Goal: Book appointment/travel/reservation

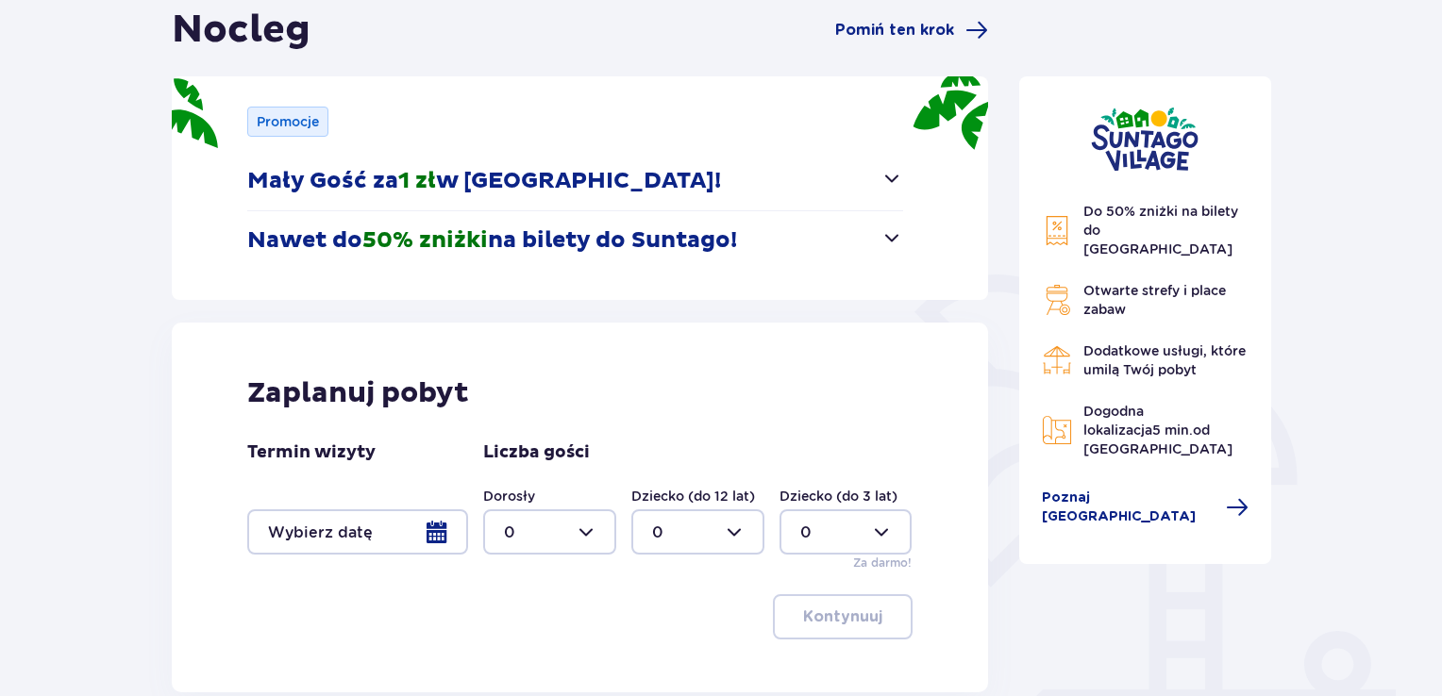
scroll to position [352, 0]
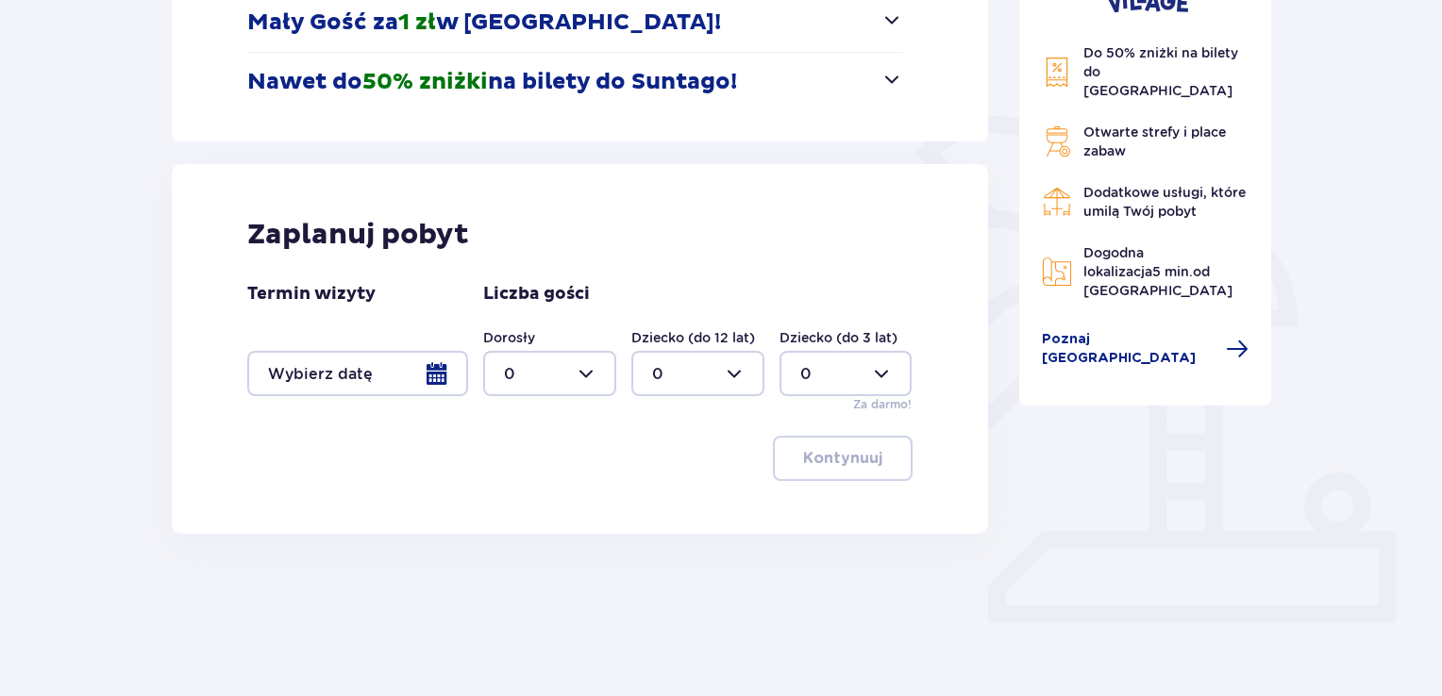
click at [350, 379] on div at bounding box center [357, 373] width 221 height 45
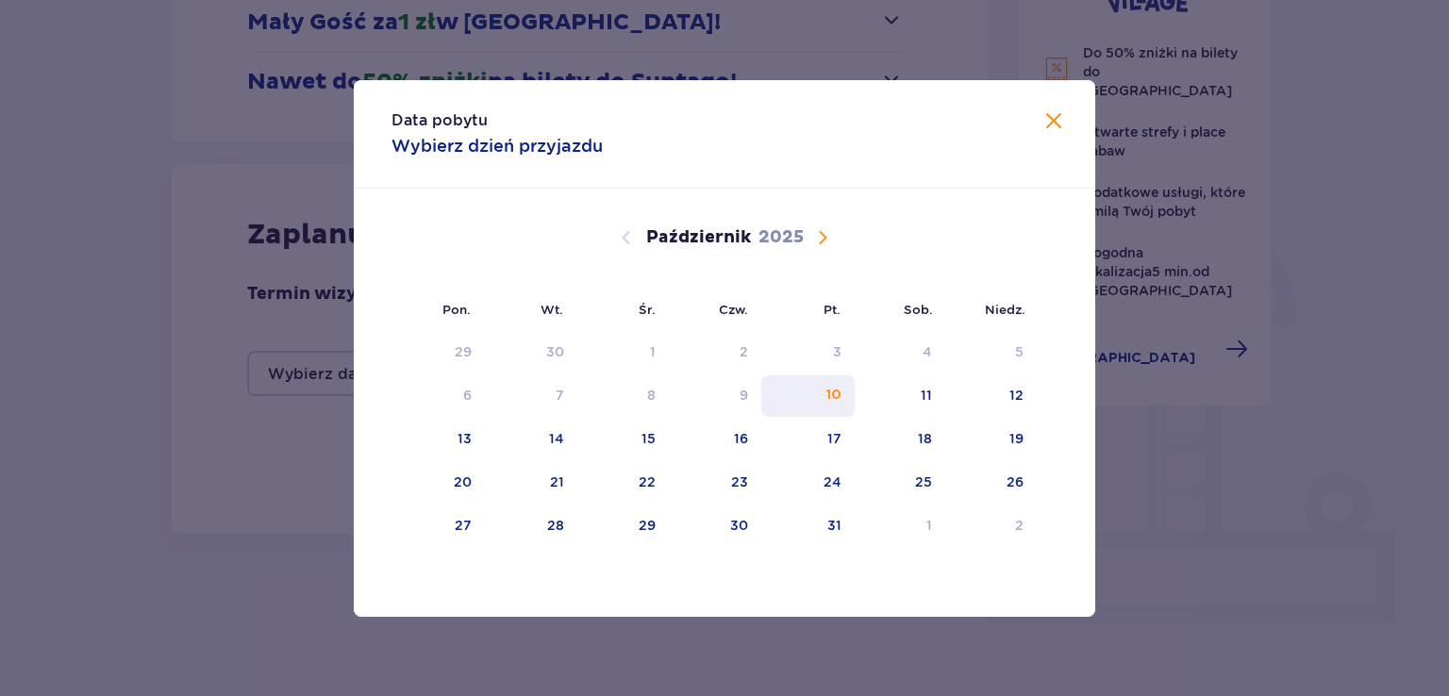
click at [835, 393] on div "10" at bounding box center [834, 395] width 15 height 19
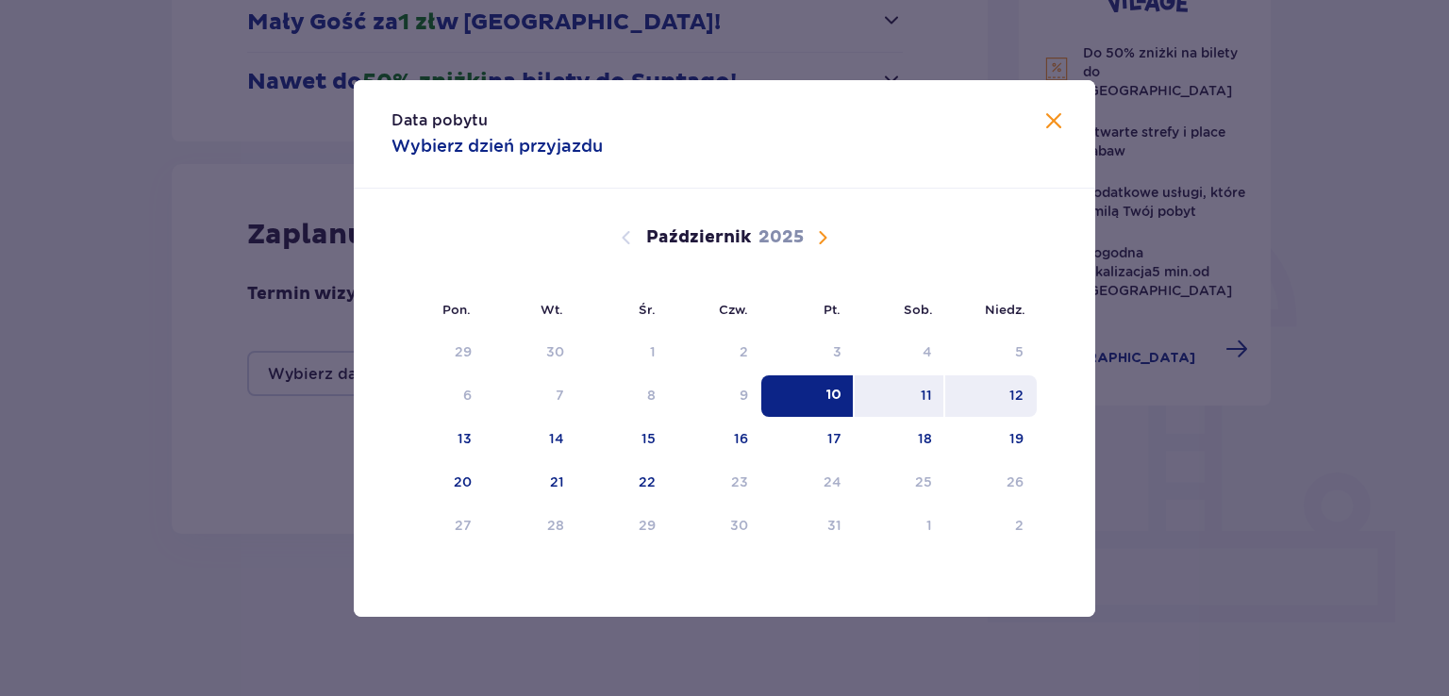
click at [1019, 390] on div "12" at bounding box center [1017, 395] width 14 height 19
type input "10.10.25 - 12.10.25"
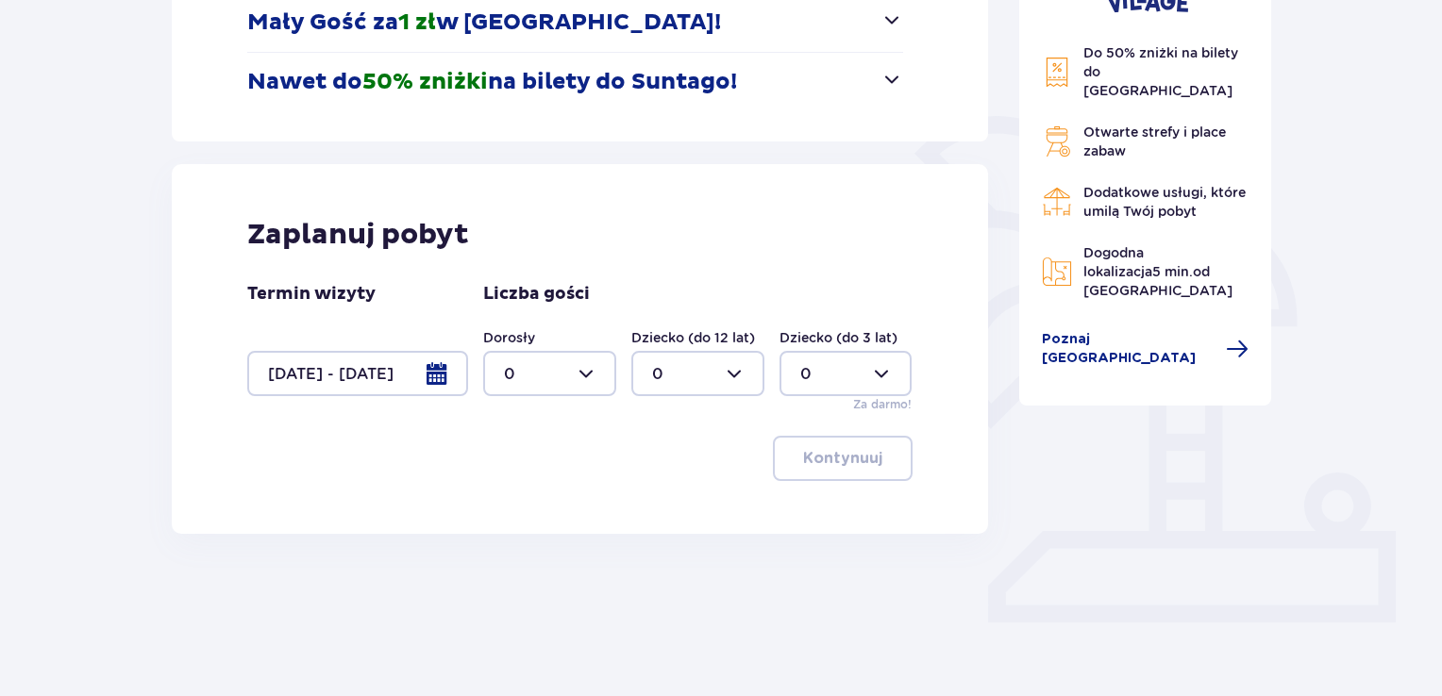
click at [587, 374] on div at bounding box center [549, 373] width 133 height 45
click at [521, 506] on div "2" at bounding box center [550, 510] width 92 height 21
type input "2"
click at [839, 457] on p "Kontynuuj" at bounding box center [842, 458] width 79 height 21
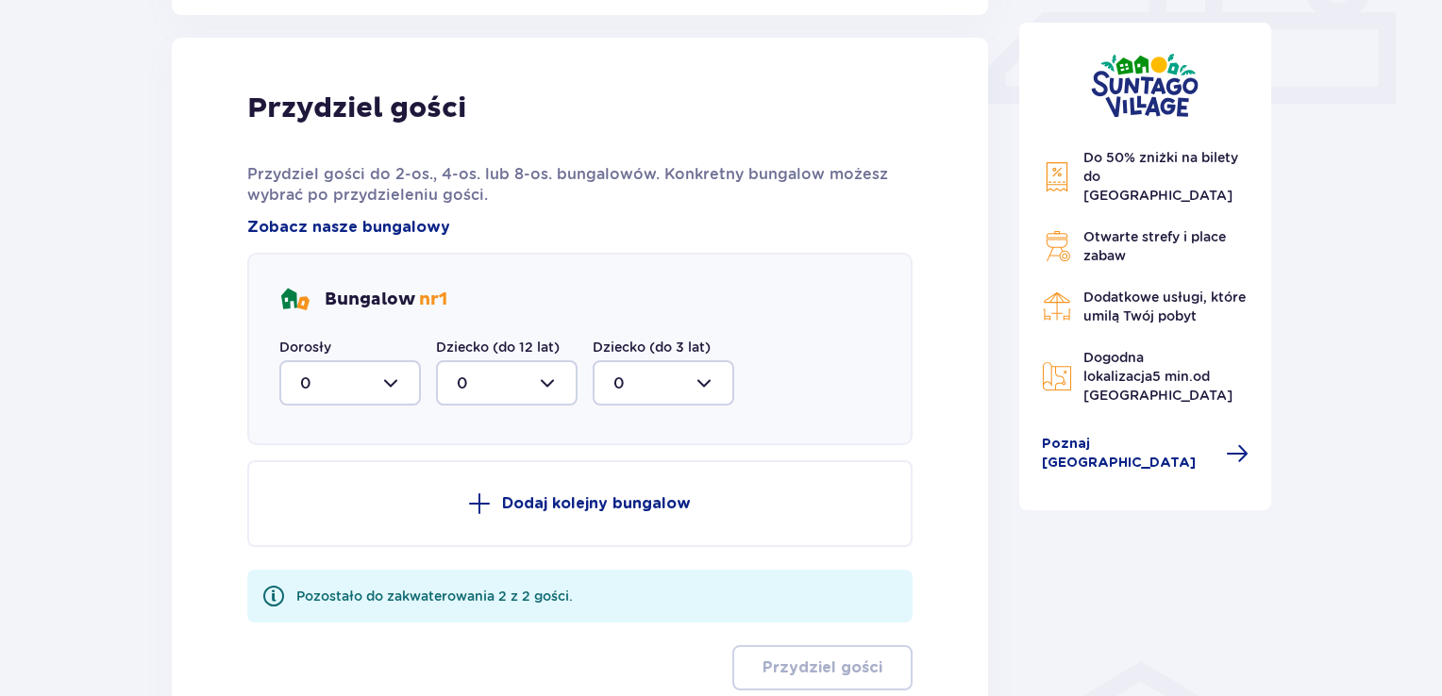
scroll to position [841, 0]
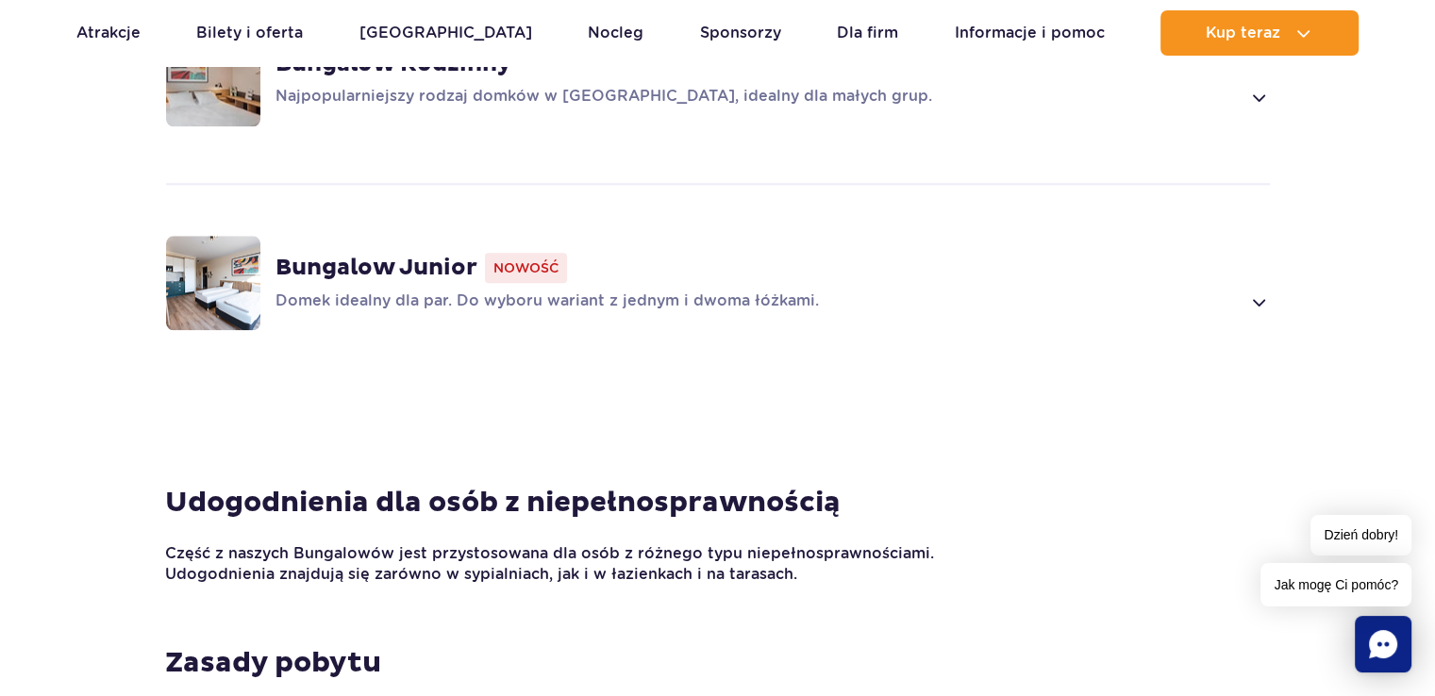
scroll to position [1793, 0]
click at [365, 261] on strong "Bungalow Junior" at bounding box center [377, 267] width 202 height 28
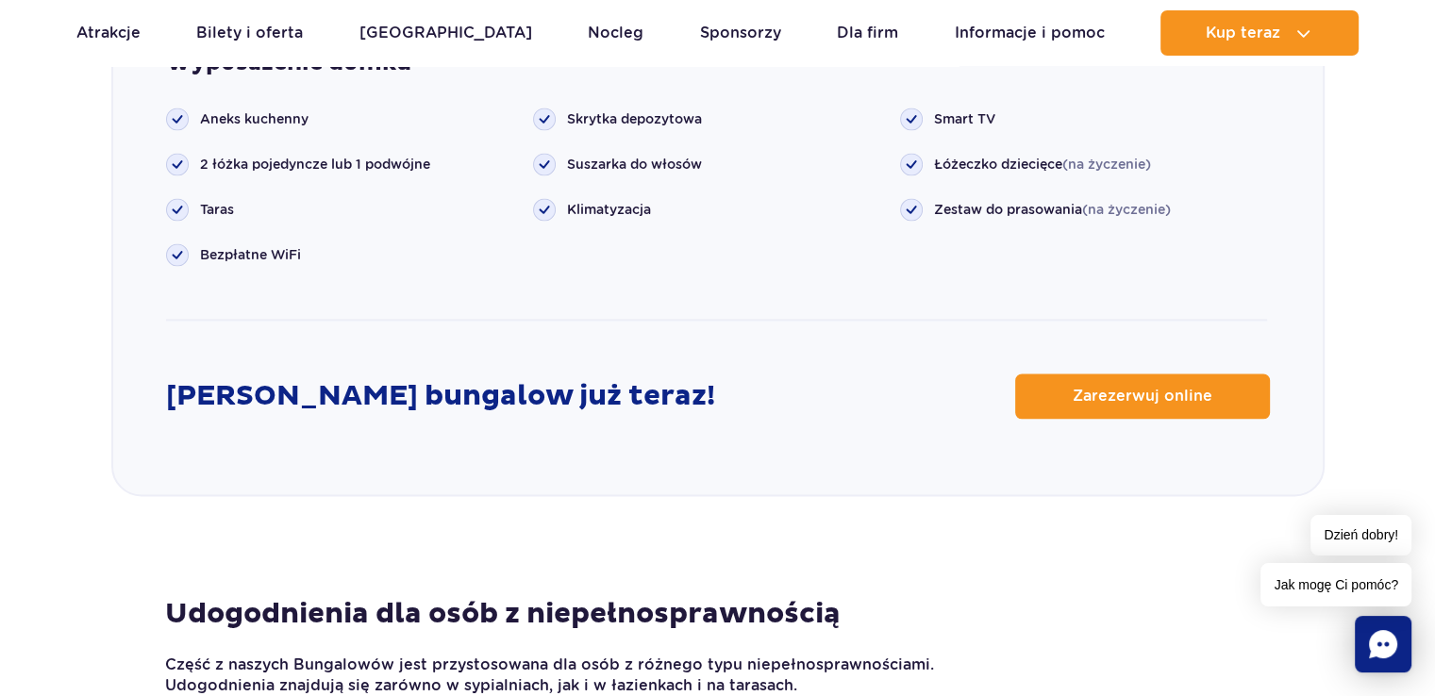
scroll to position [2828, 0]
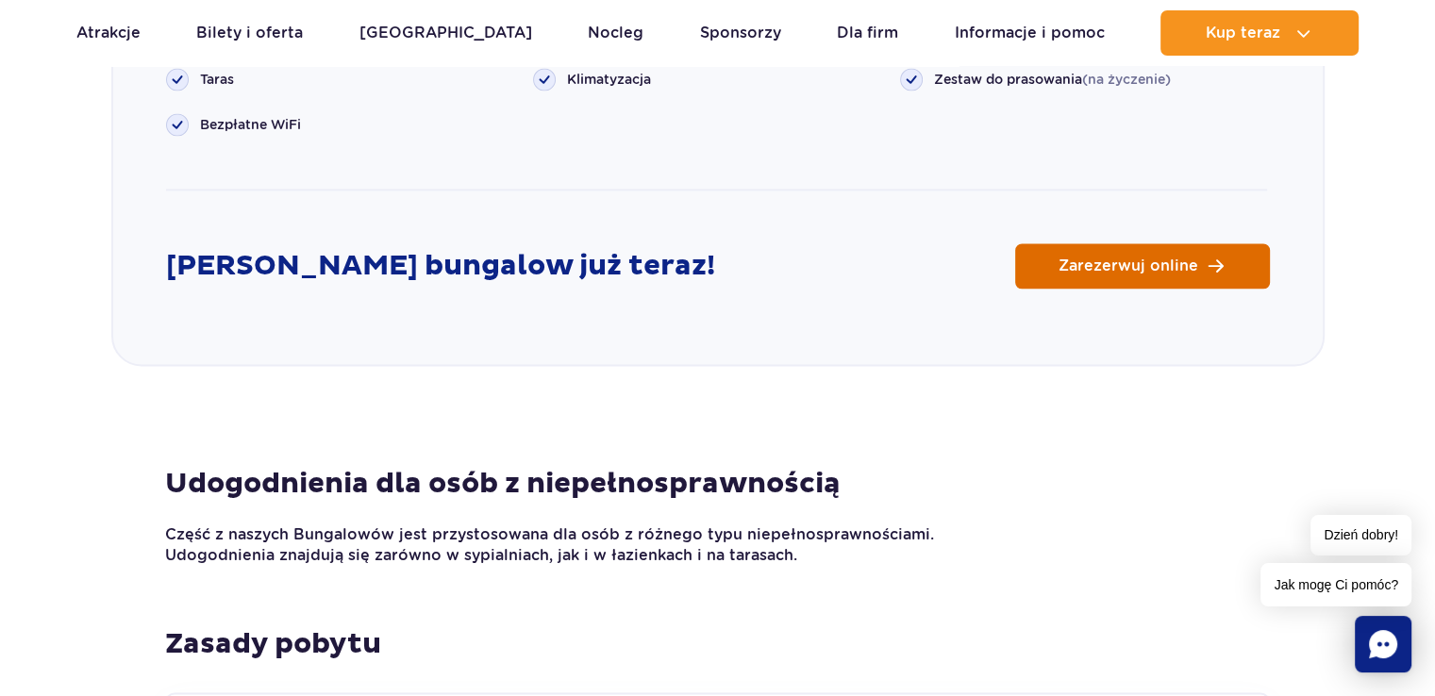
click at [1114, 261] on span "Zarezerwuj online" at bounding box center [1129, 266] width 140 height 15
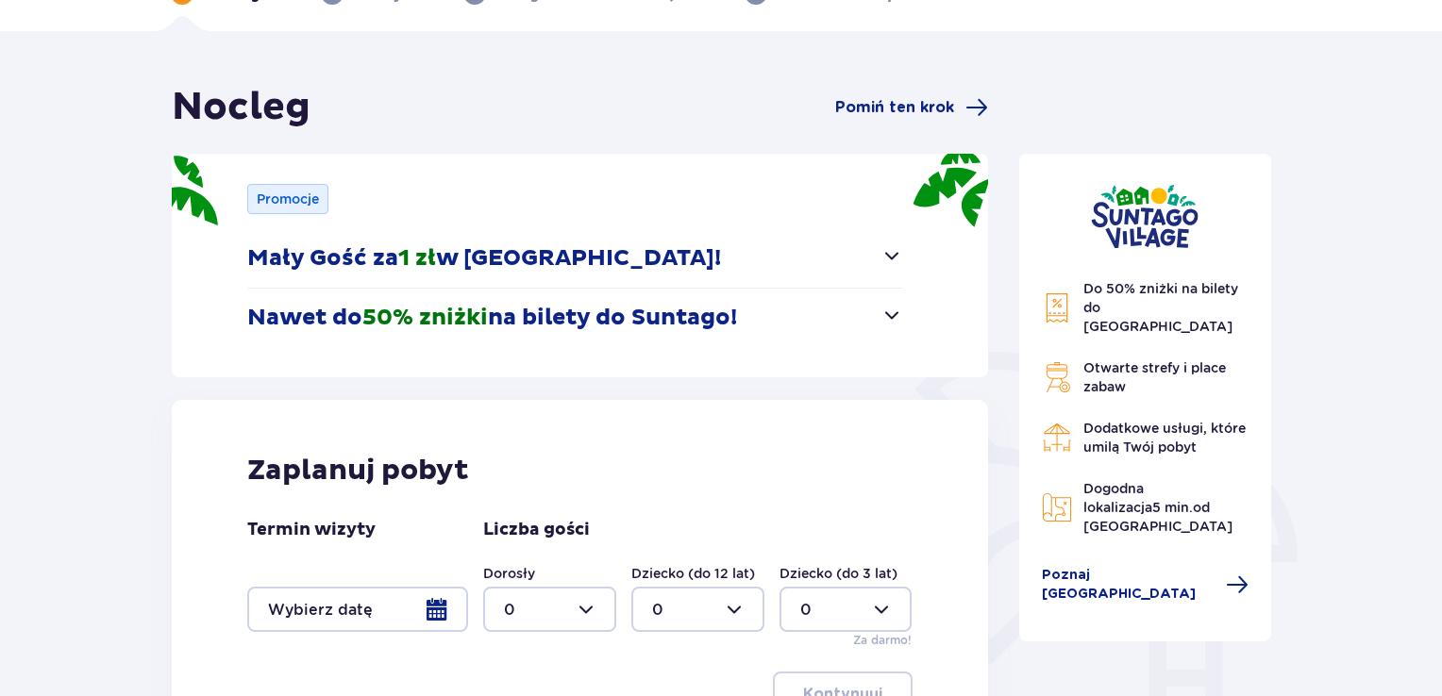
scroll to position [352, 0]
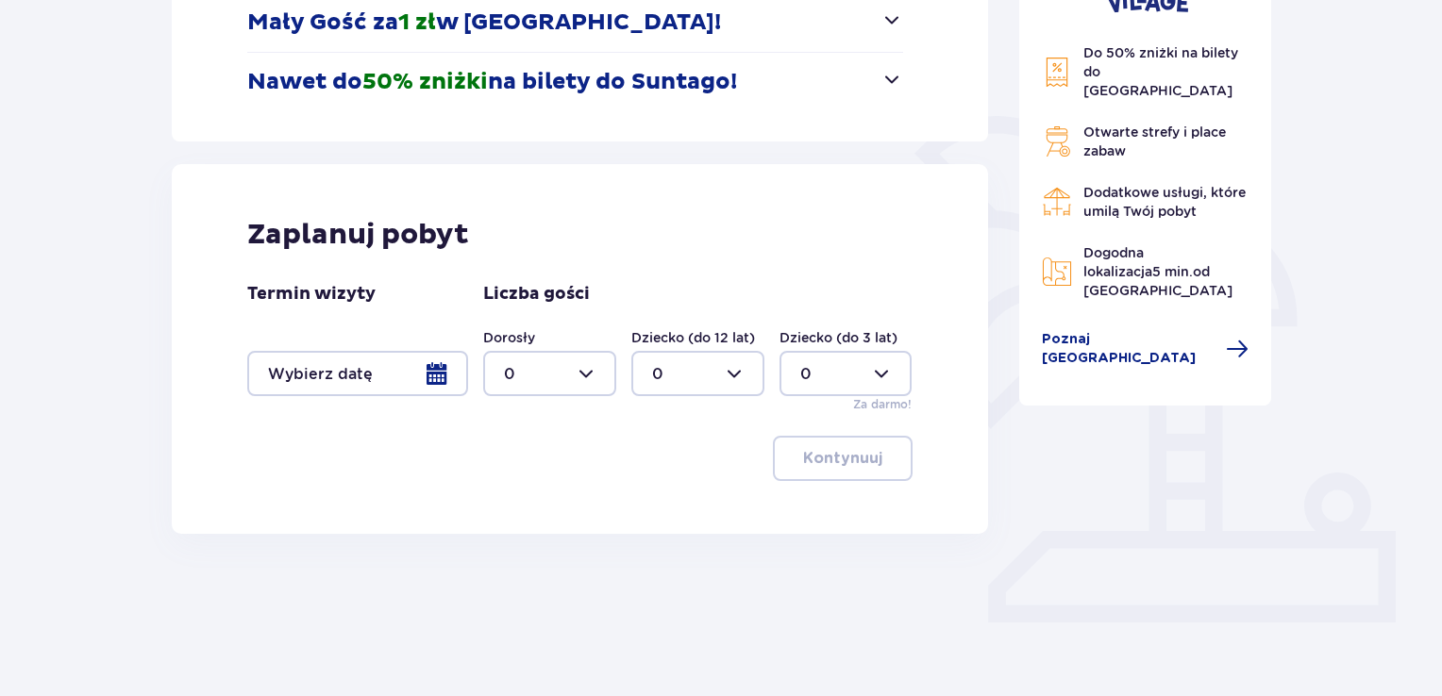
click at [411, 368] on div at bounding box center [357, 373] width 221 height 45
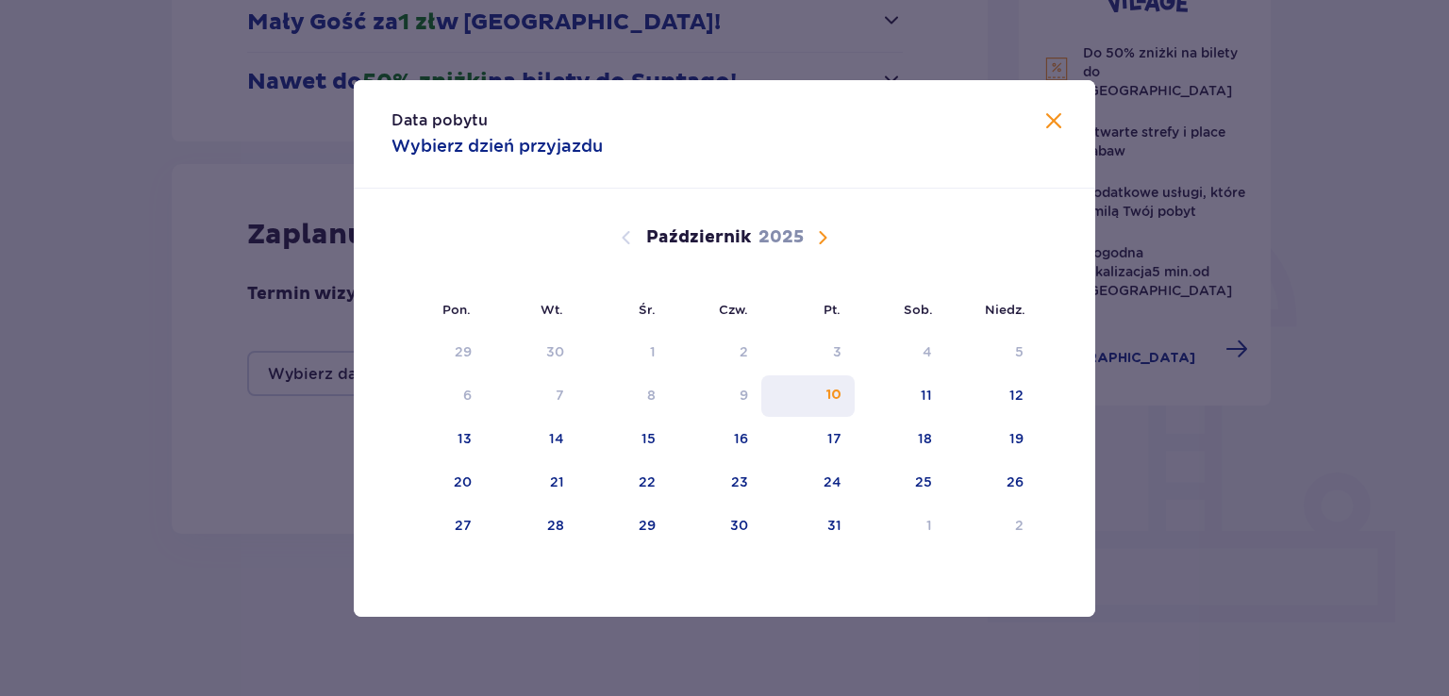
click at [835, 394] on div "10" at bounding box center [834, 395] width 15 height 19
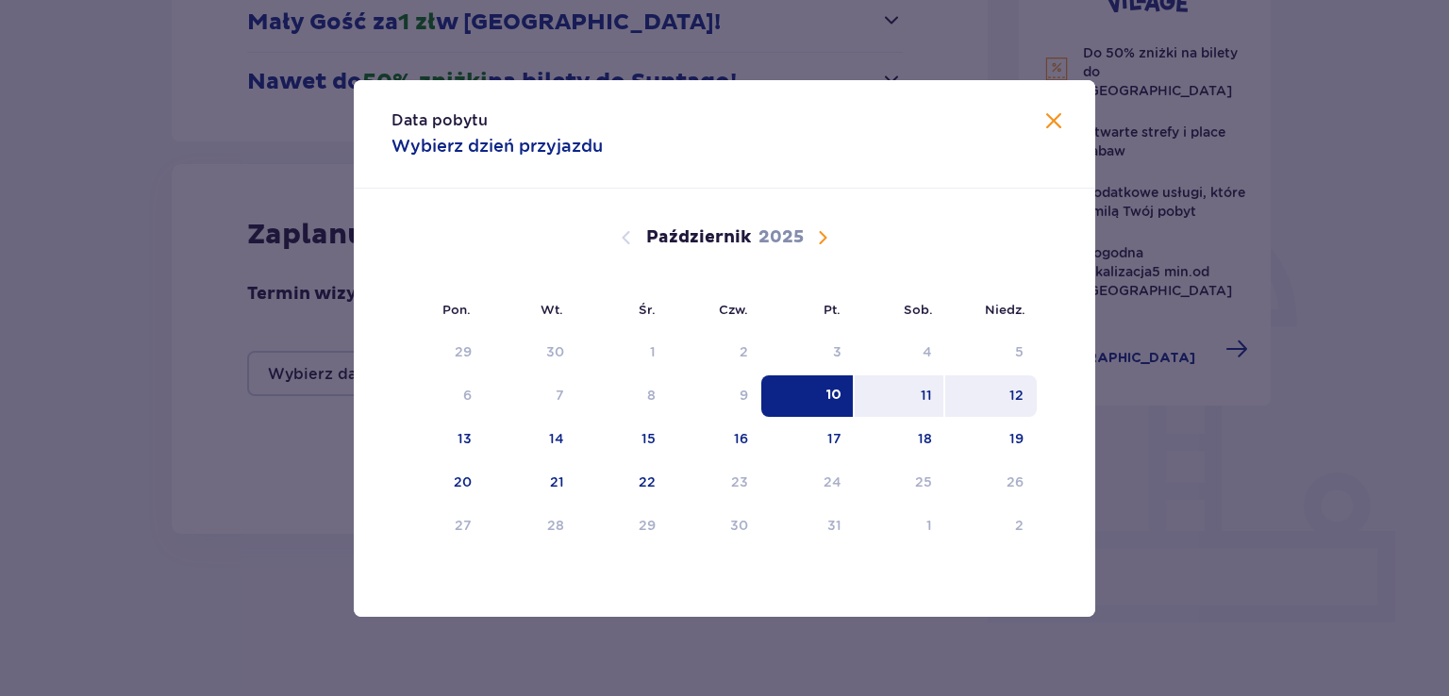
click at [1015, 393] on div "12" at bounding box center [1017, 395] width 14 height 19
type input "10.10.25 - 12.10.25"
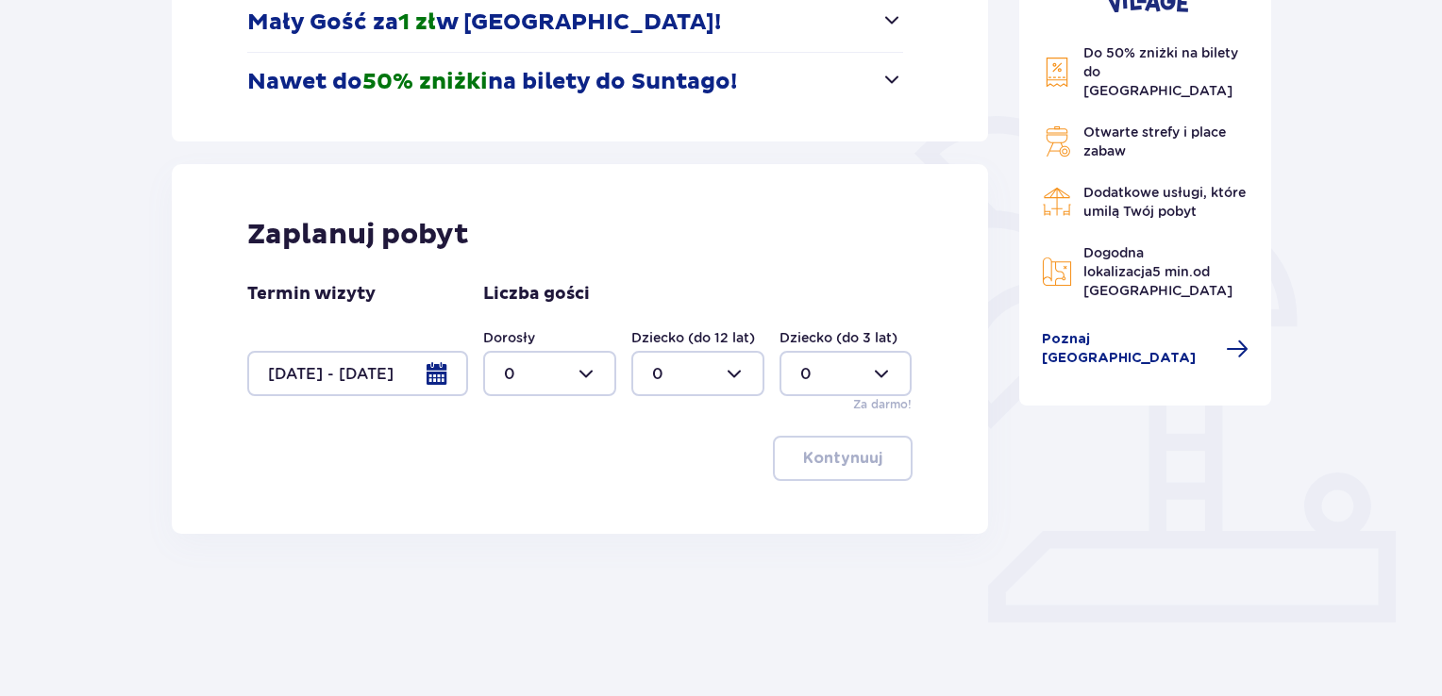
click at [600, 375] on div at bounding box center [549, 373] width 133 height 45
click at [534, 511] on div "2" at bounding box center [550, 510] width 92 height 21
type input "2"
click at [828, 454] on p "Kontynuuj" at bounding box center [842, 458] width 79 height 21
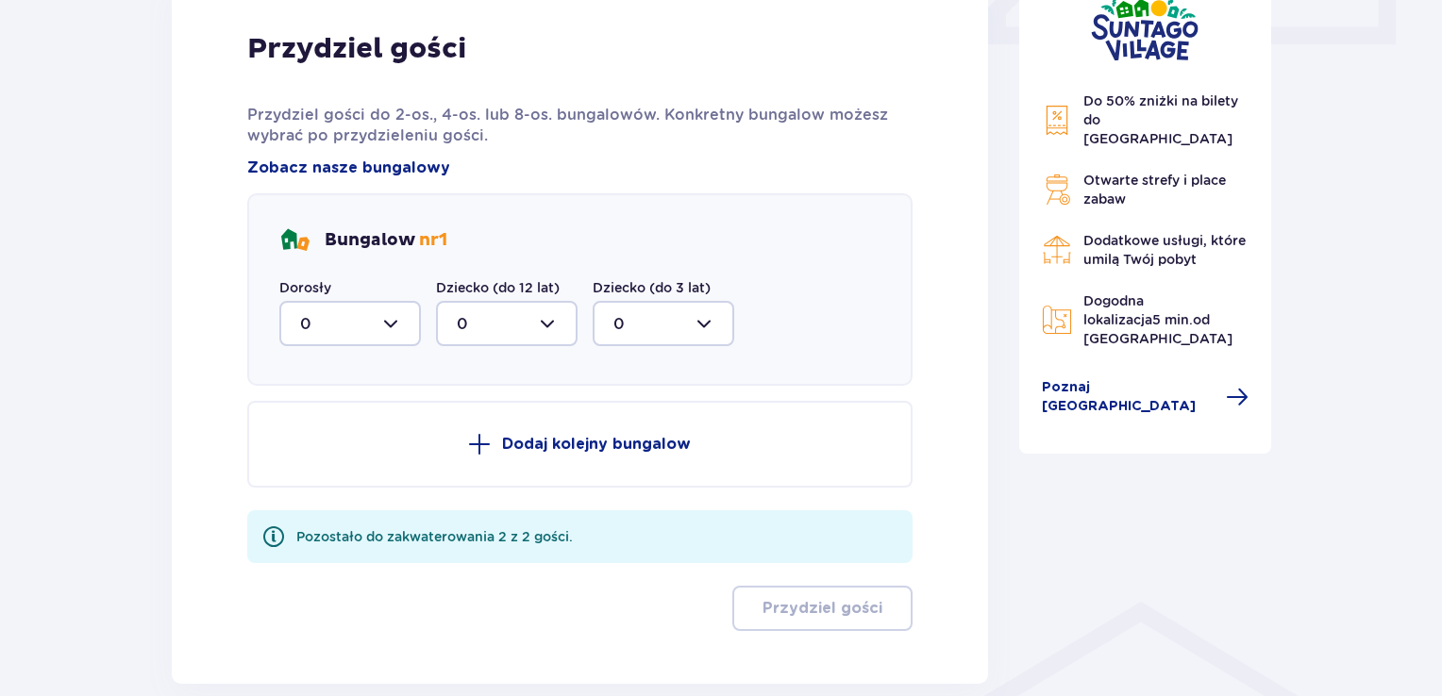
scroll to position [1030, 0]
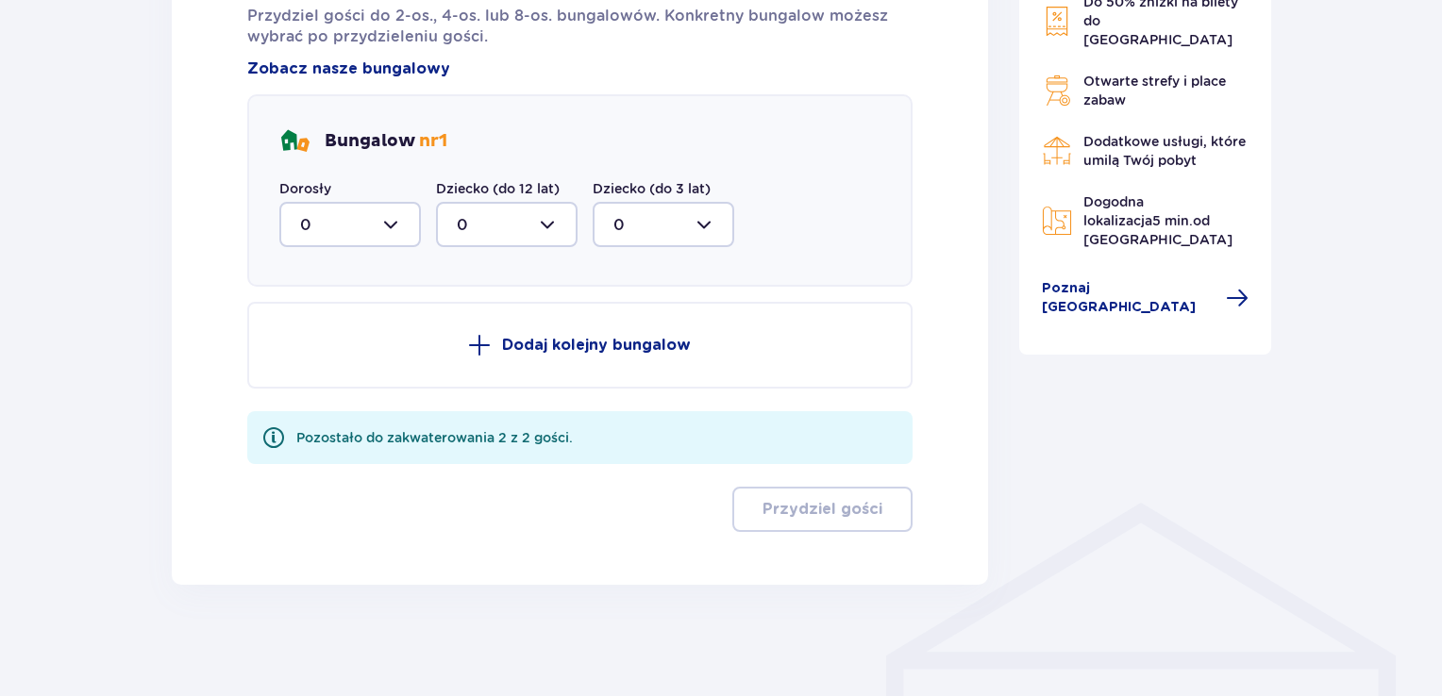
click at [503, 441] on div "Pozostało do zakwaterowania 2 z 2 gości." at bounding box center [434, 437] width 276 height 19
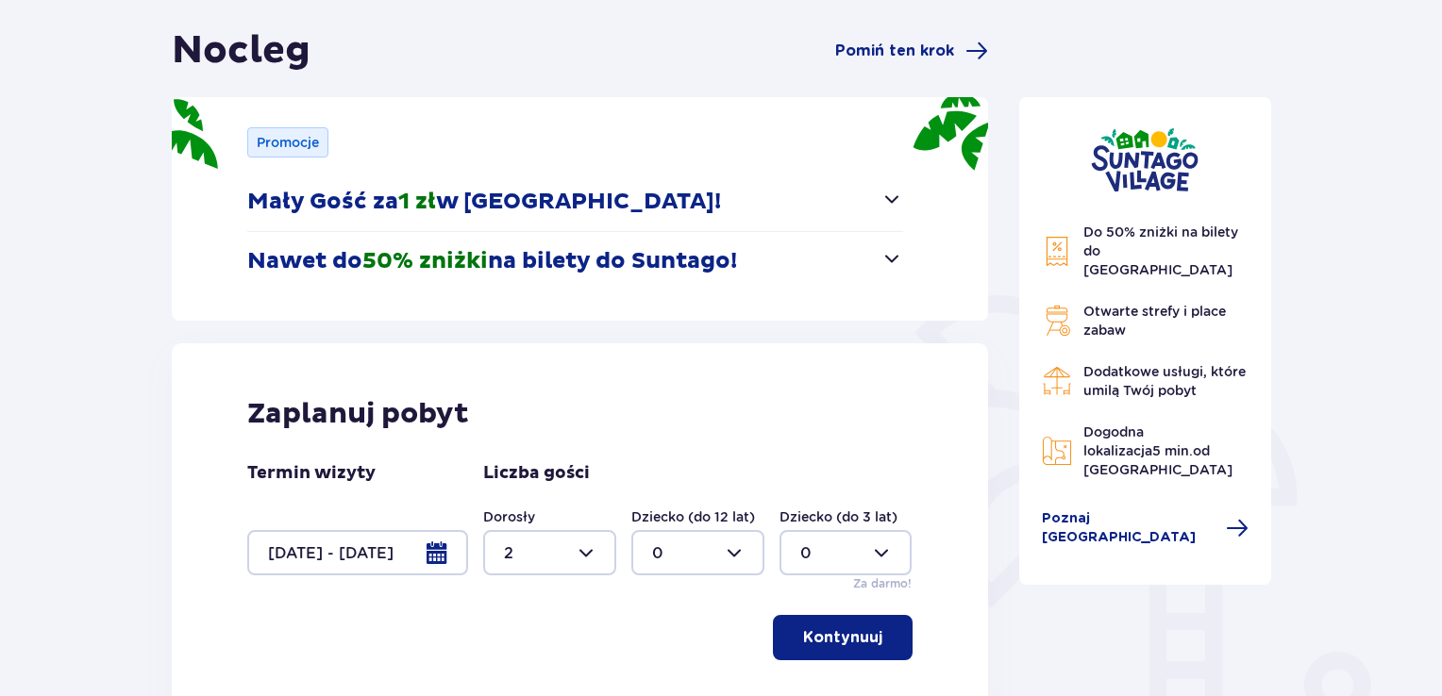
scroll to position [369, 0]
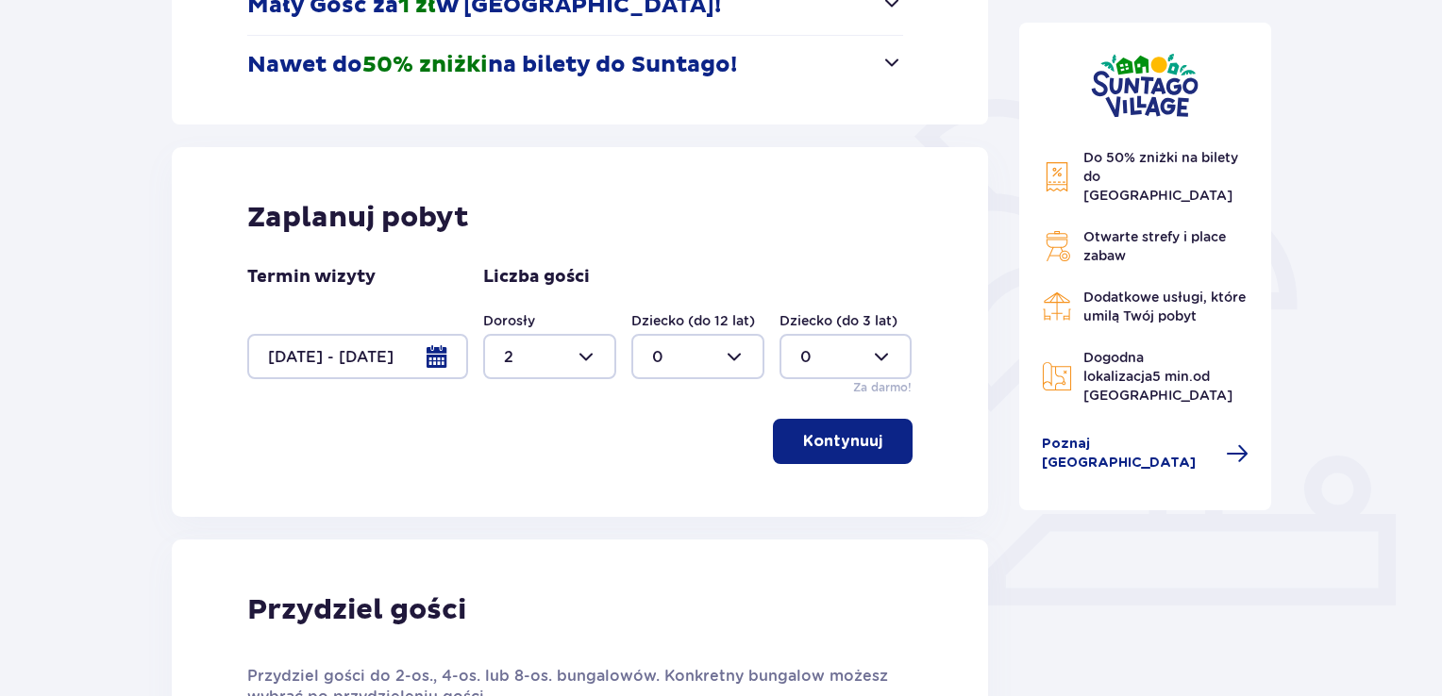
click at [823, 443] on p "Kontynuuj" at bounding box center [842, 441] width 79 height 21
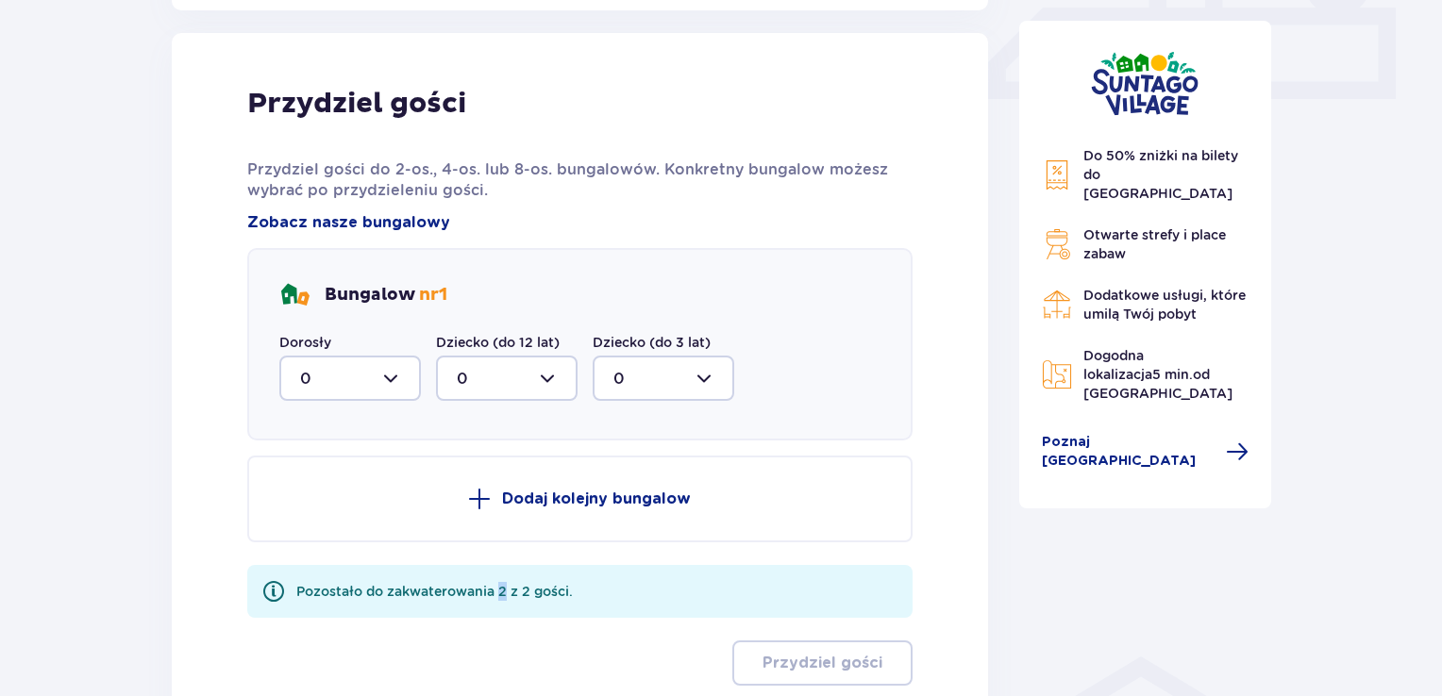
scroll to position [885, 0]
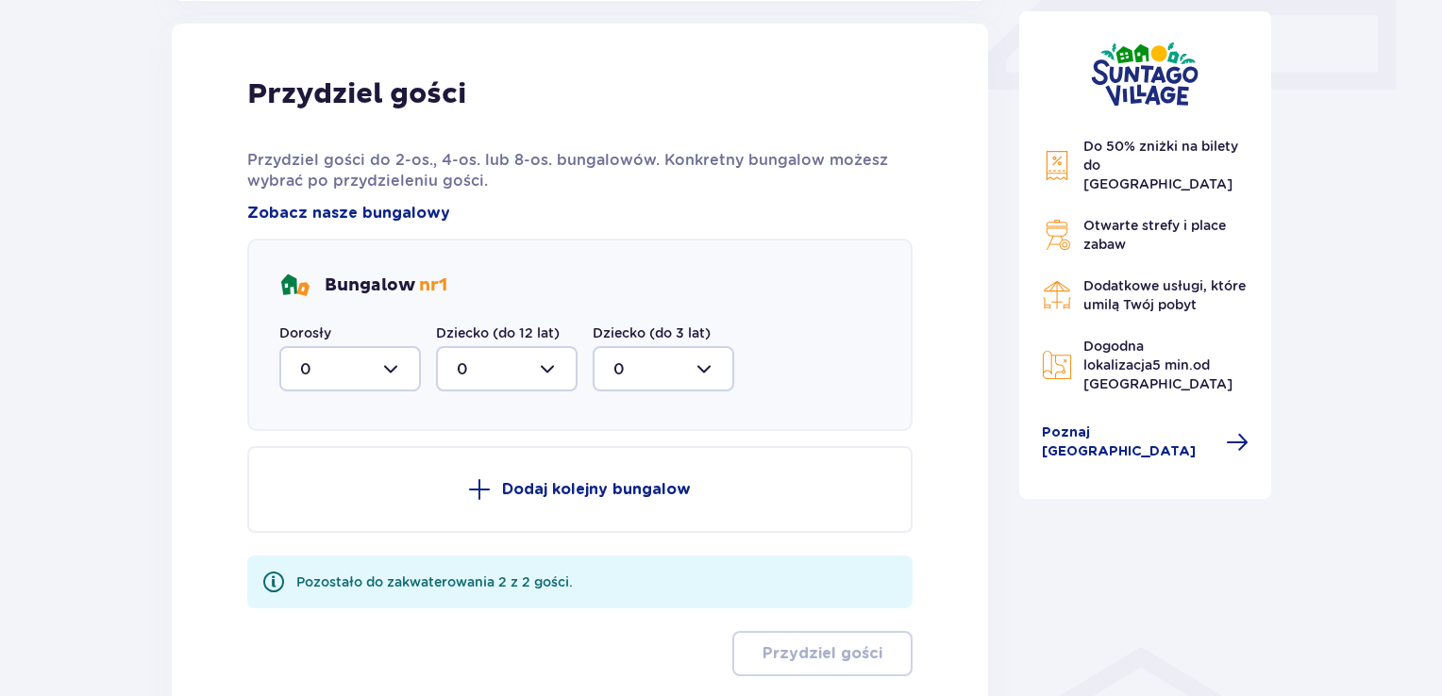
click at [387, 369] on div at bounding box center [350, 368] width 142 height 45
click at [336, 501] on div "2" at bounding box center [350, 505] width 100 height 21
type input "2"
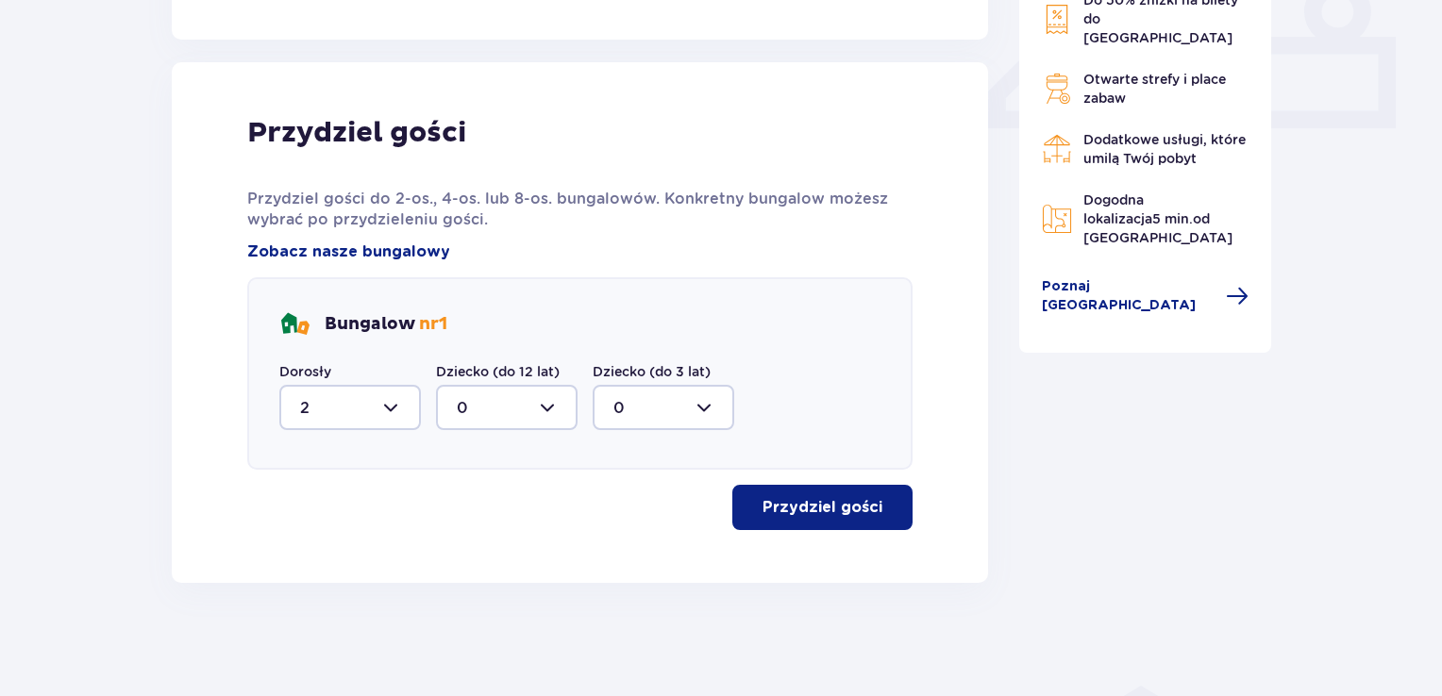
scroll to position [846, 0]
click at [800, 502] on p "Przydziel gości" at bounding box center [822, 508] width 120 height 21
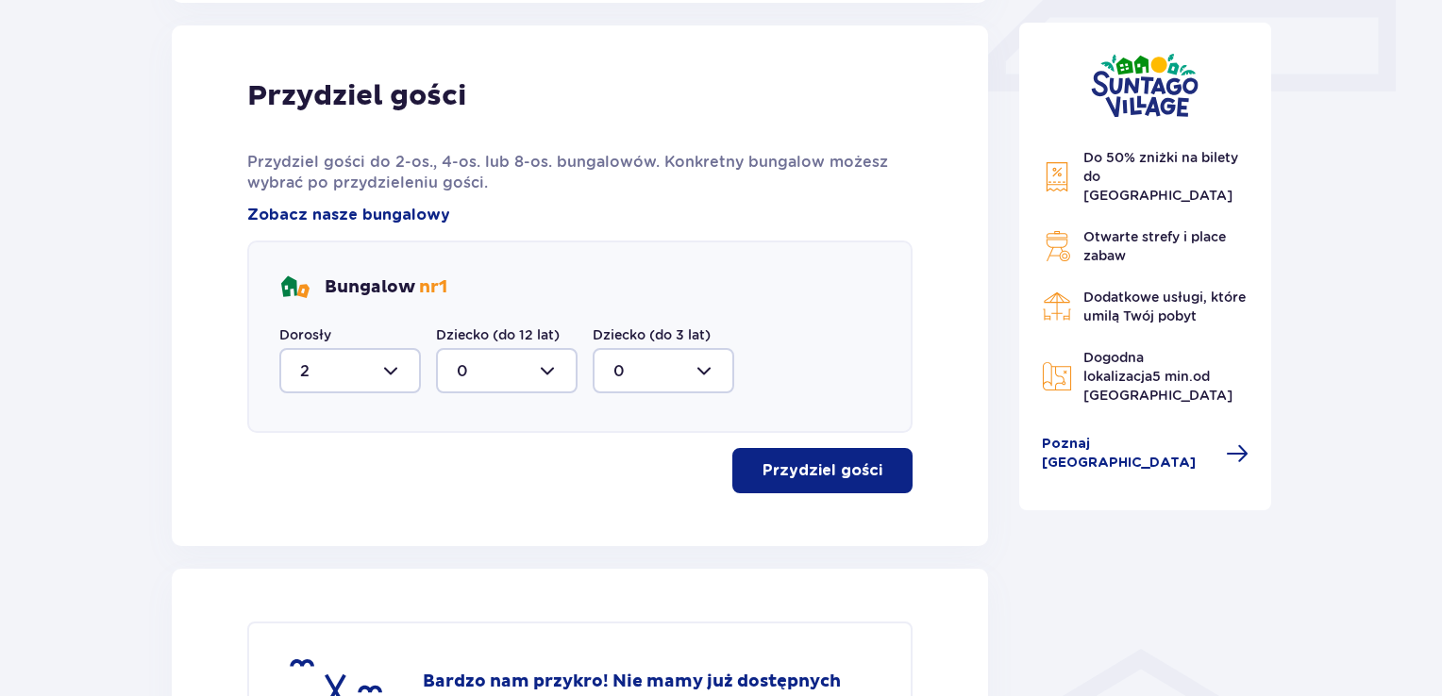
scroll to position [773, 0]
